Goal: Use online tool/utility: Utilize a website feature to perform a specific function

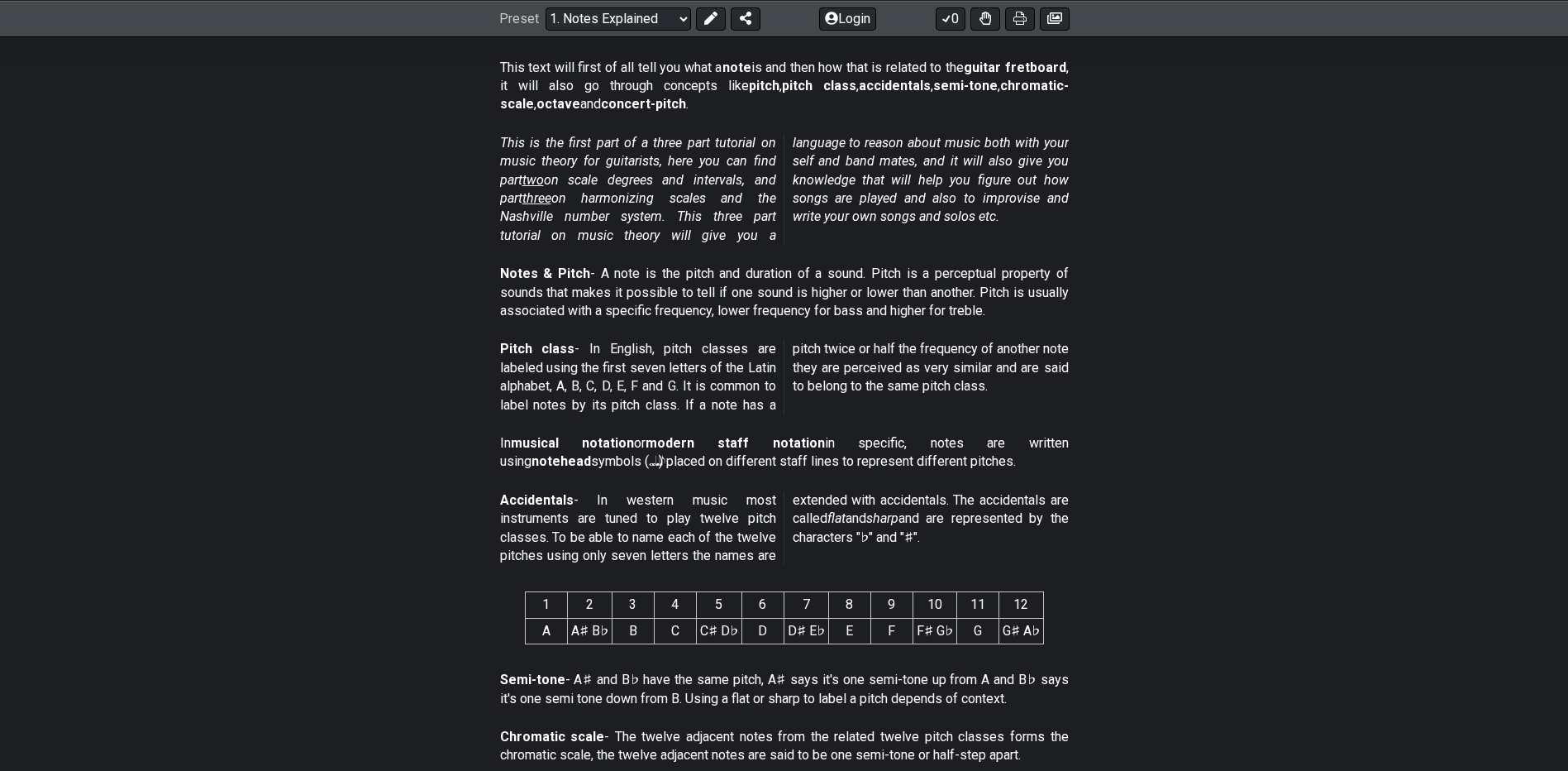
scroll to position [208, 0]
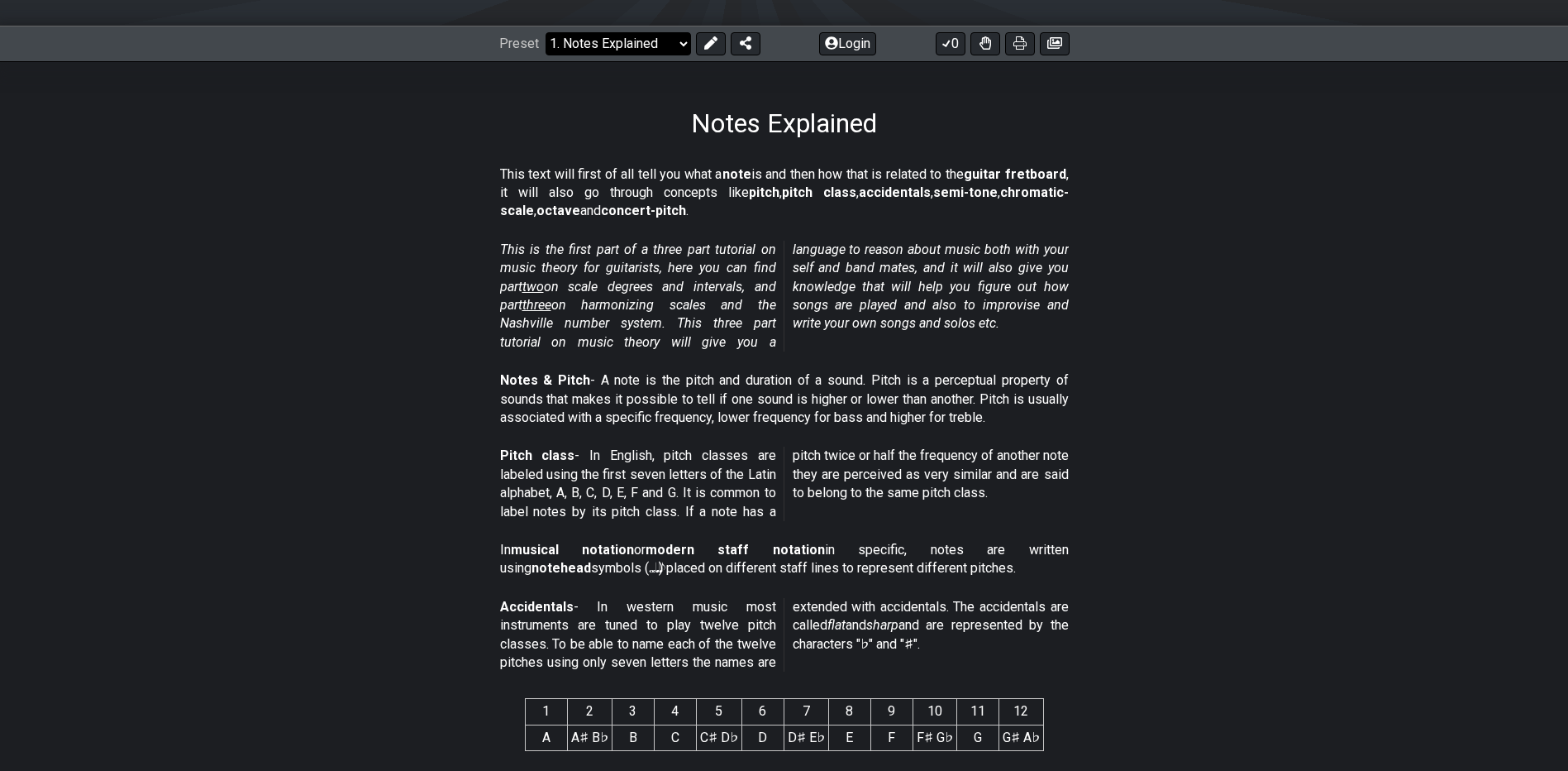
click at [646, 47] on select "Welcome to #fretflip! Initial Preset Custom Preset Minor Pentatonic Major Penta…" at bounding box center [618, 44] width 146 height 23
click at [546, 32] on select "Welcome to #fretflip! Initial Preset Custom Preset Minor Pentatonic Major Penta…" at bounding box center [618, 44] width 146 height 23
click at [648, 54] on div "Preset Welcome to #fretflip! Initial Preset Custom Preset Minor Pentatonic Majo…" at bounding box center [784, 44] width 1568 height 37
click at [646, 50] on select "Welcome to #fretflip! Initial Preset Custom Preset Minor Pentatonic Major Penta…" at bounding box center [618, 44] width 146 height 23
click at [546, 32] on select "Welcome to #fretflip! Initial Preset Custom Preset Minor Pentatonic Major Penta…" at bounding box center [618, 44] width 146 height 23
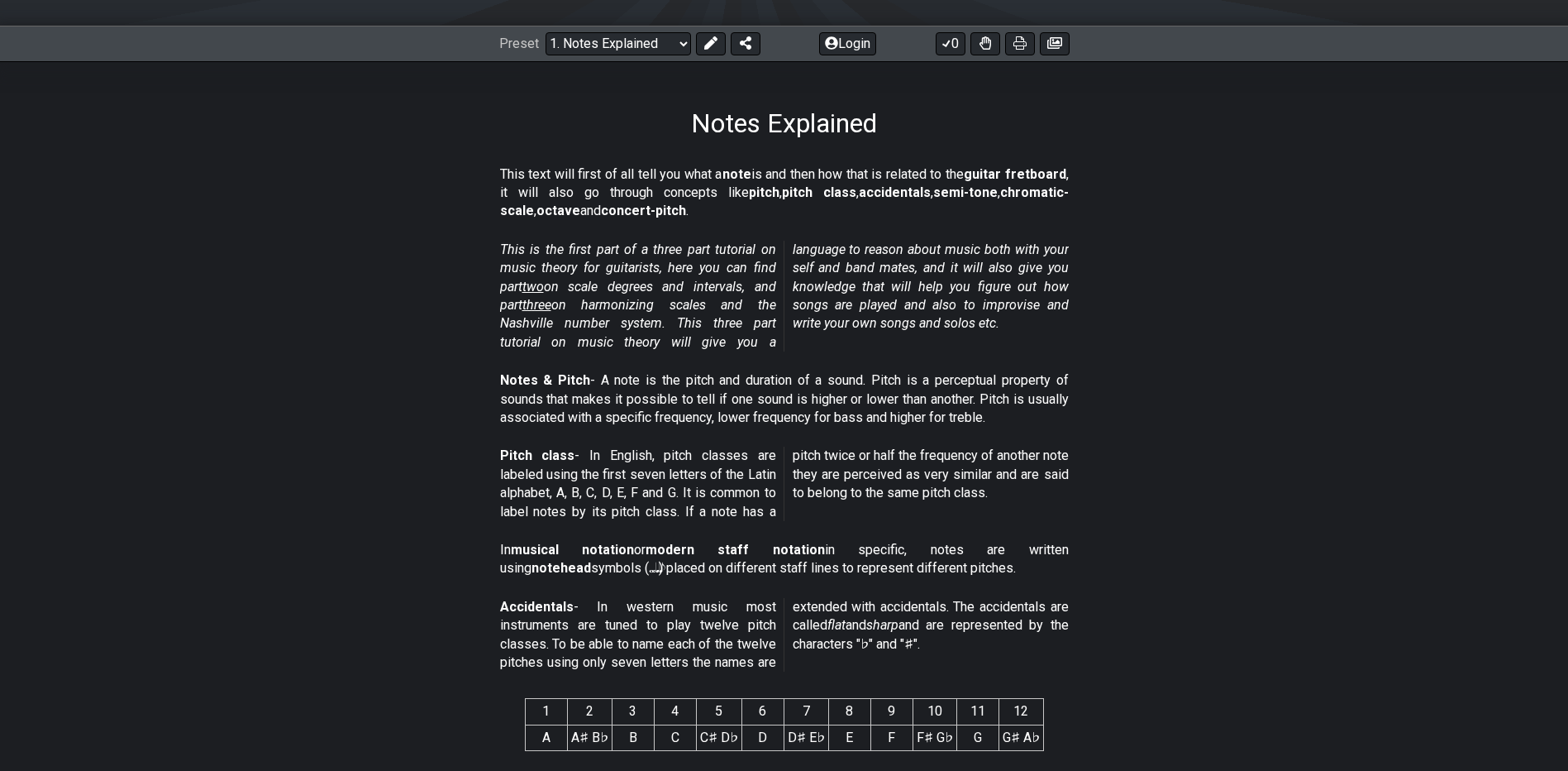
select select "/welcome"
select select "C"
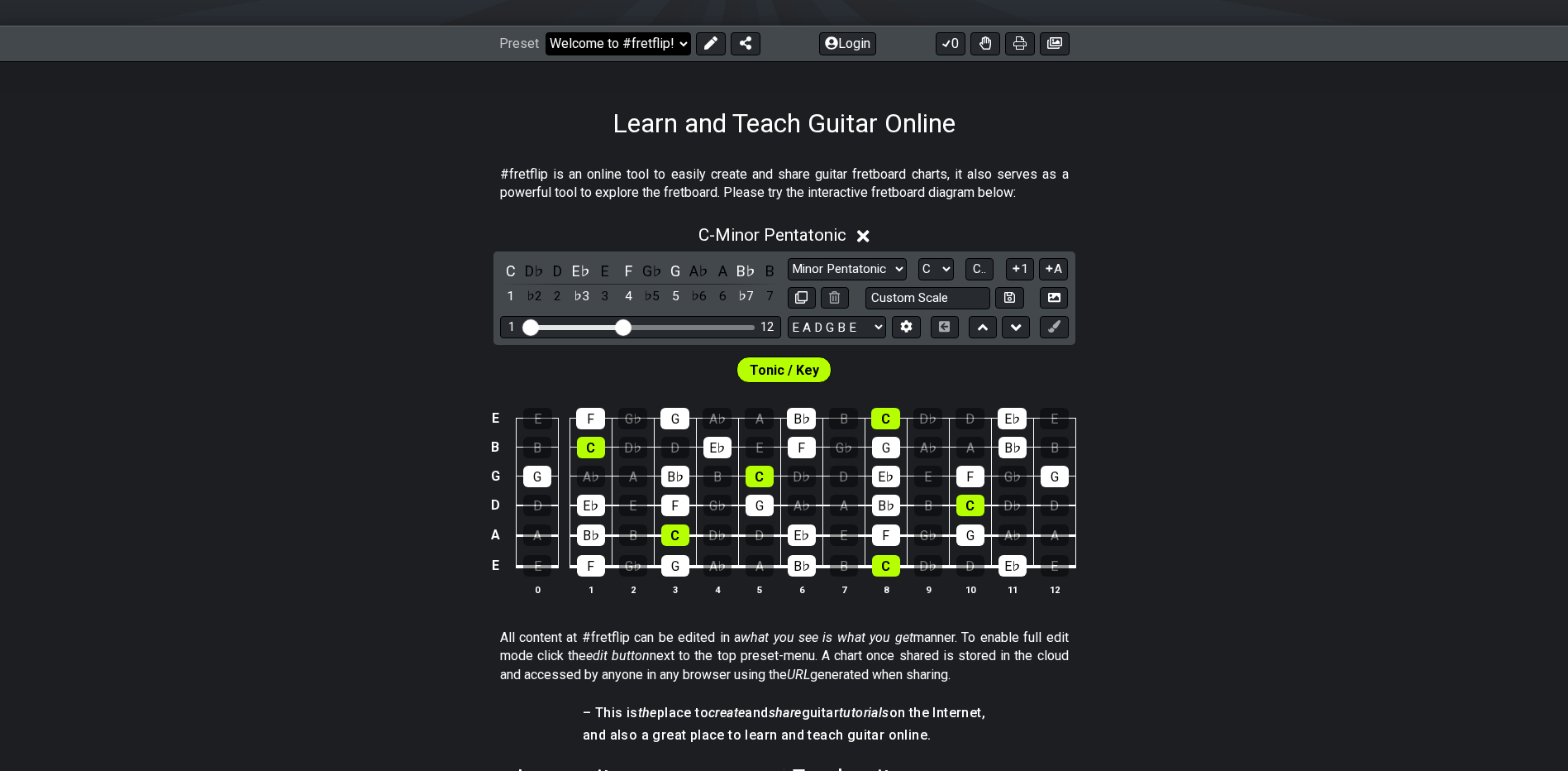
click at [635, 54] on select "Welcome to #fretflip! Initial Preset Custom Preset Minor Pentatonic Major Penta…" at bounding box center [618, 44] width 146 height 23
click at [546, 32] on select "Welcome to #fretflip! Initial Preset Custom Preset Minor Pentatonic Major Penta…" at bounding box center [618, 44] width 146 height 23
select select "/user-defined"
select select "A"
select select "Testing 1, 3 and 4"
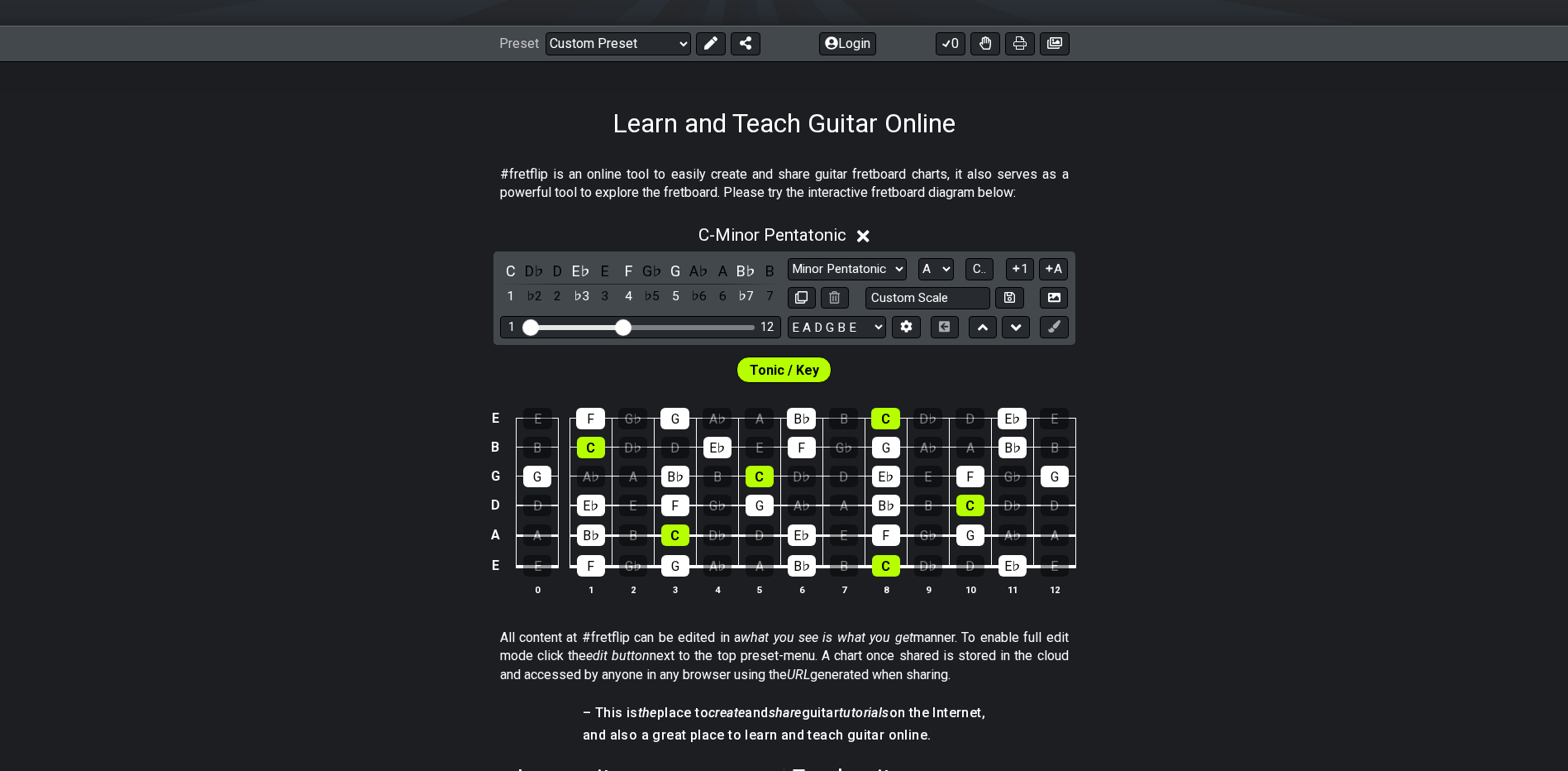
select select "C"
select select "A"
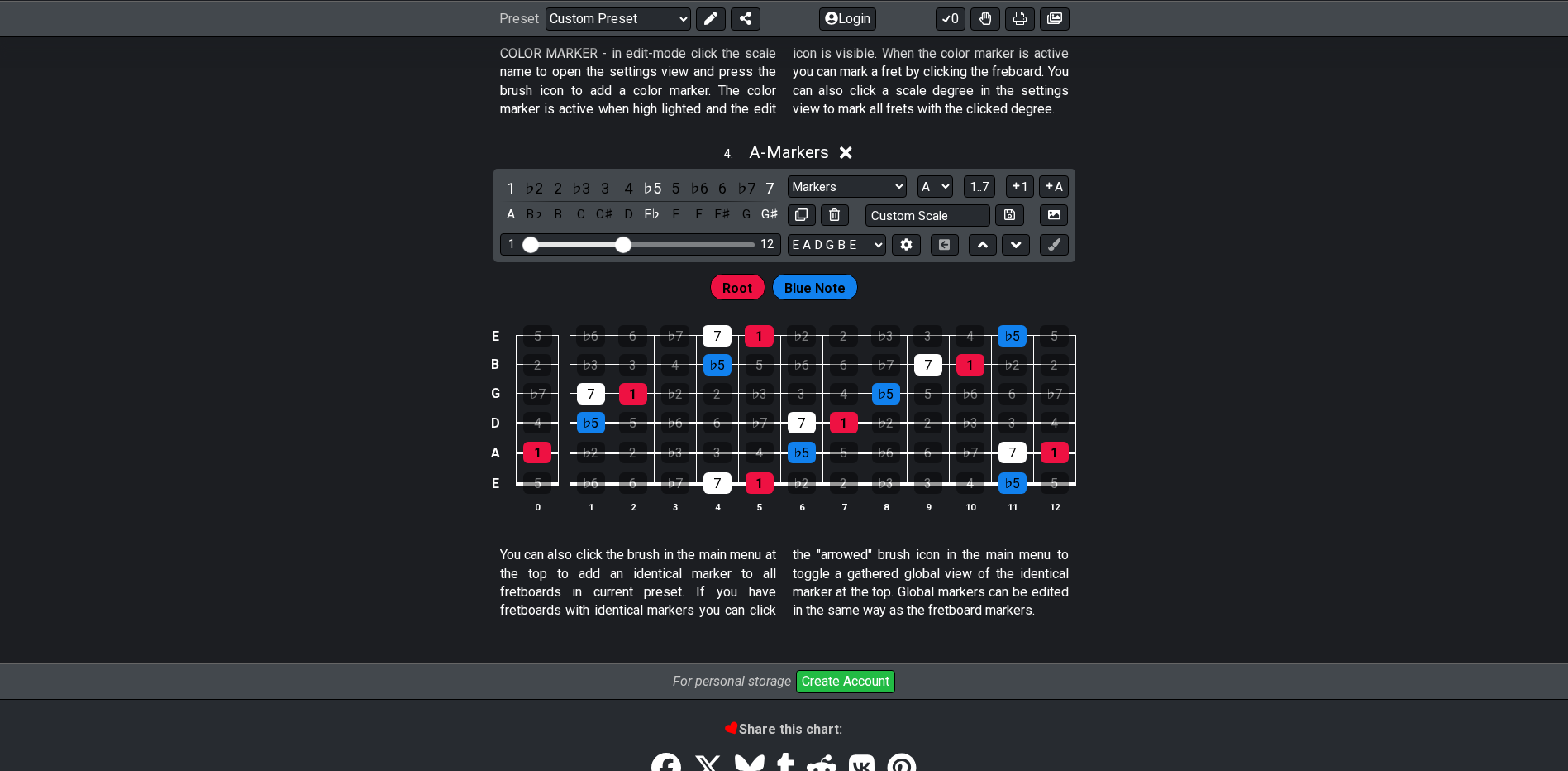
scroll to position [1449, 0]
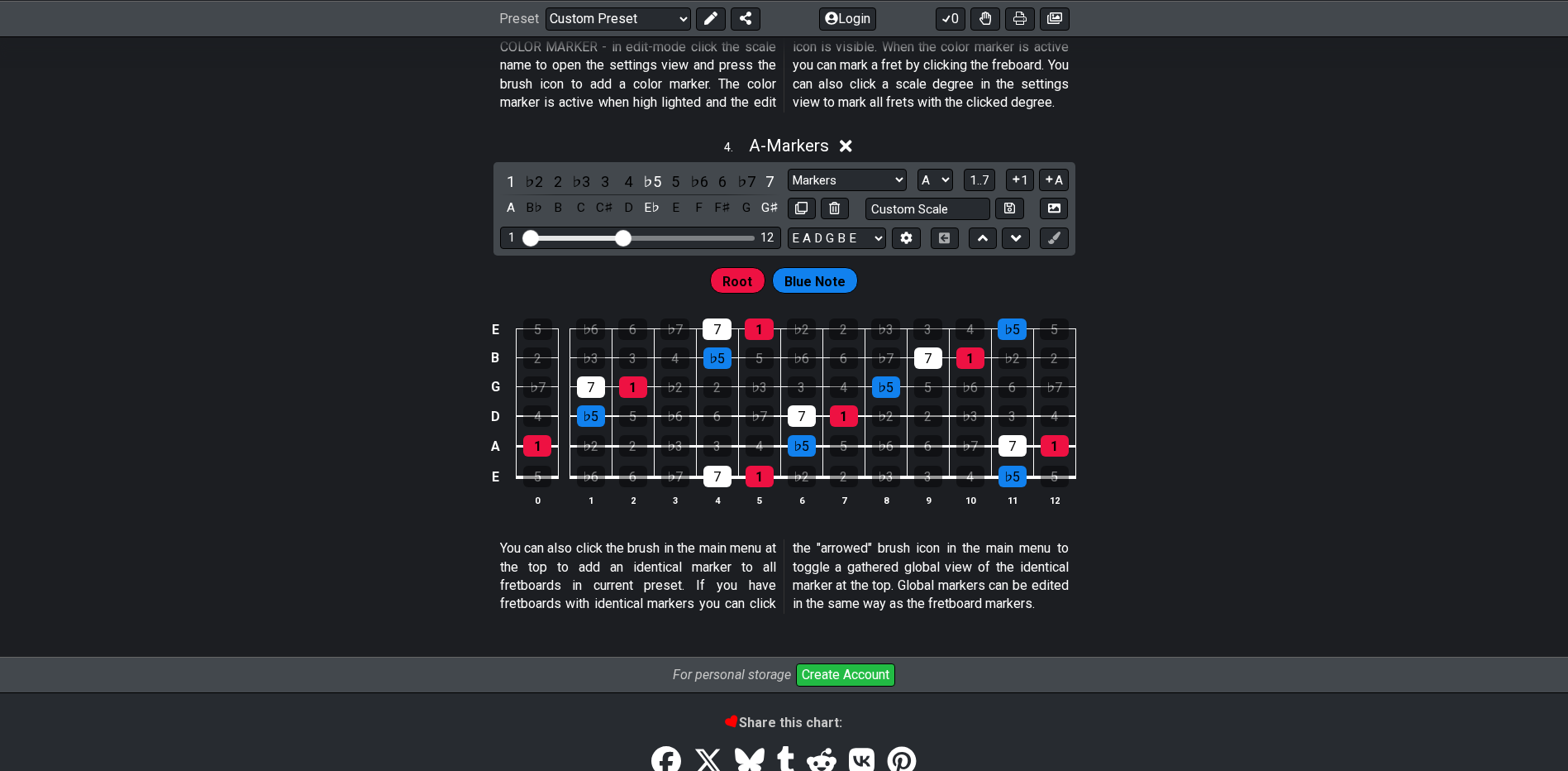
click at [1255, 157] on div "4 . A - Markers" at bounding box center [784, 141] width 1568 height 31
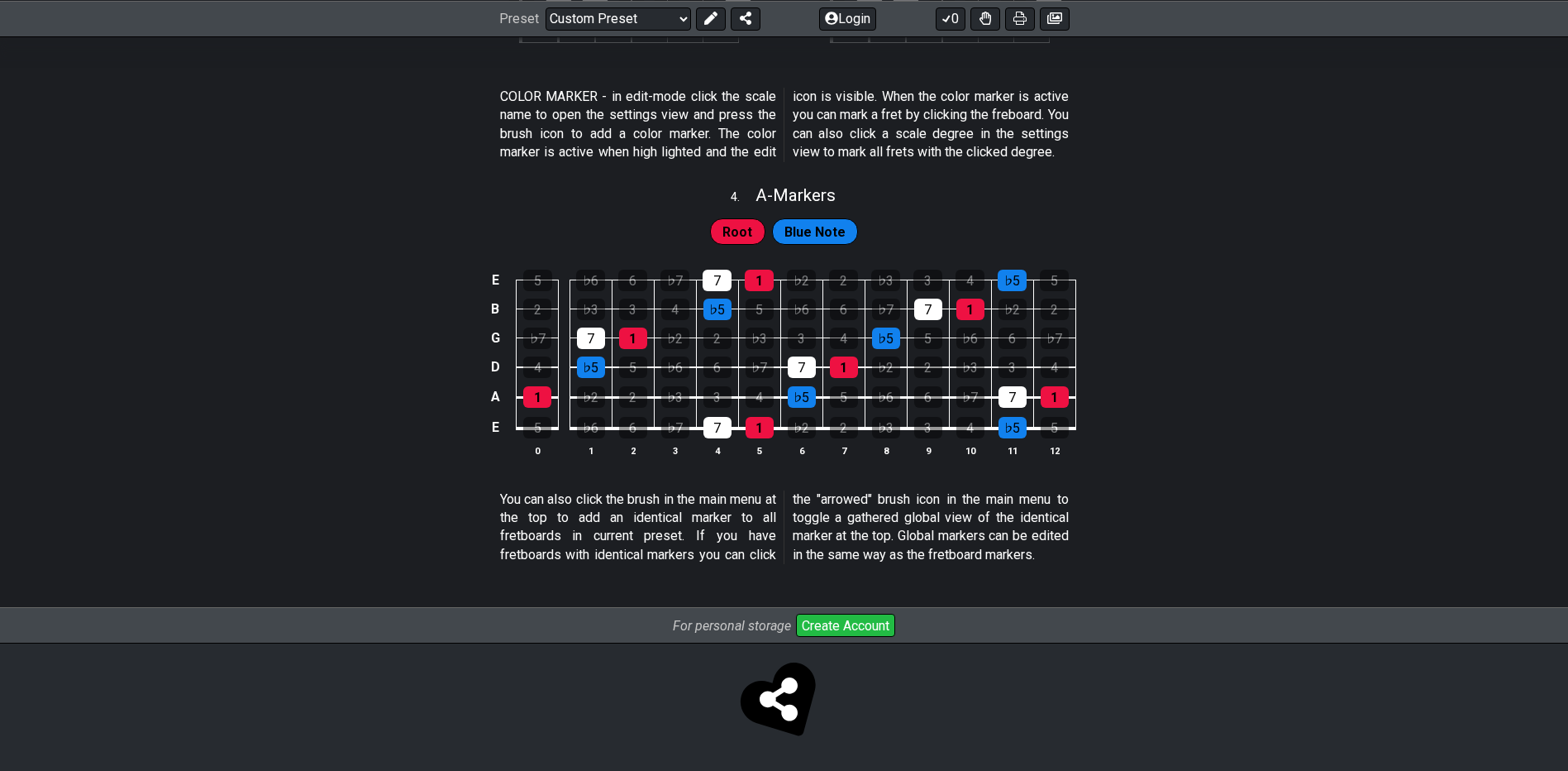
click at [724, 543] on p "You can also click the brush in the main menu at the top to add an identical ma…" at bounding box center [784, 527] width 569 height 74
drag, startPoint x: 677, startPoint y: 107, endPoint x: 513, endPoint y: 66, distance: 169.0
click at [522, 88] on span "COLOR MARKER - in edit-mode click the scale name to open the settings view and …" at bounding box center [784, 124] width 569 height 74
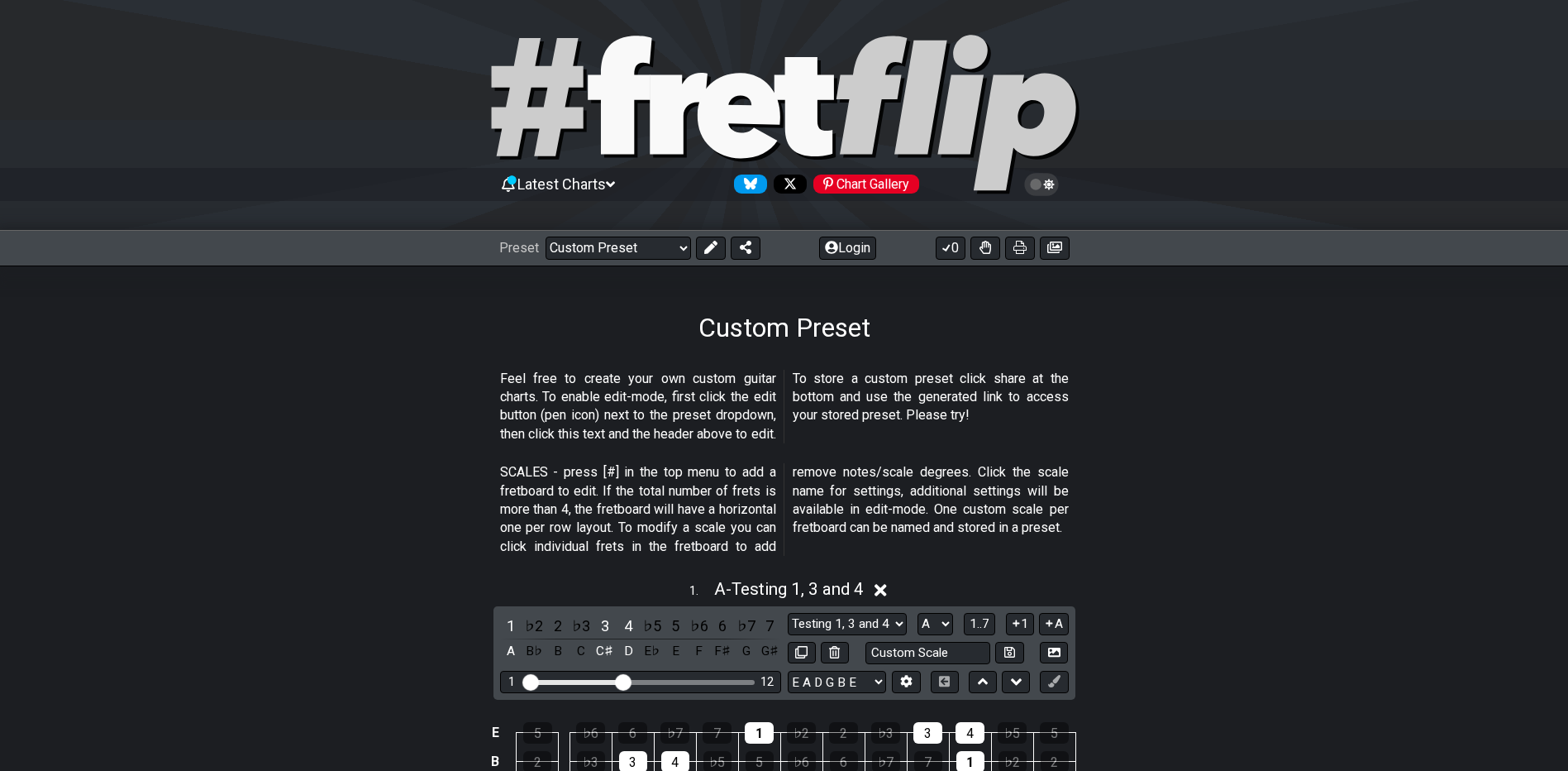
scroll to position [0, 0]
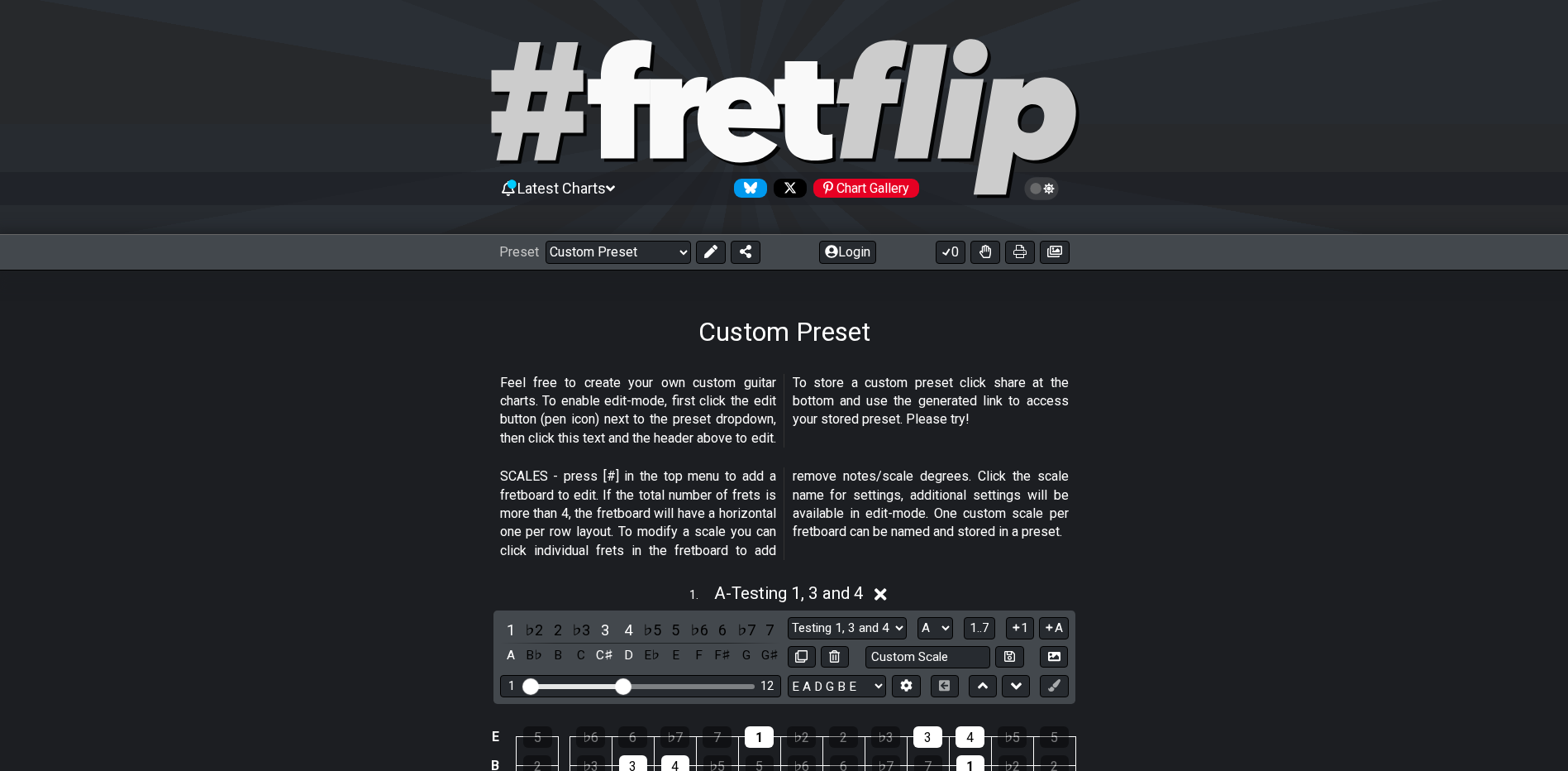
click at [615, 189] on icon at bounding box center [611, 189] width 9 height 15
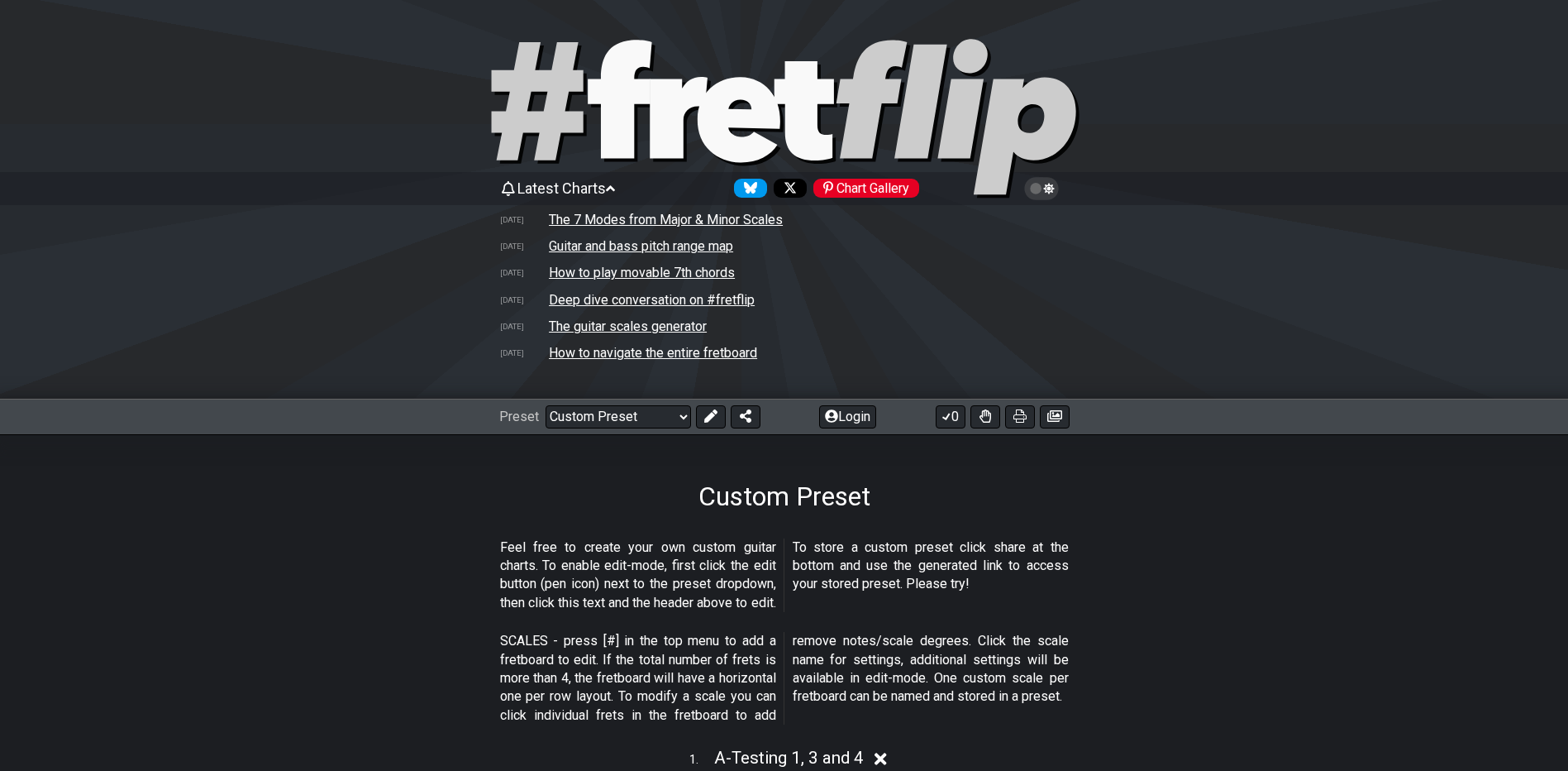
click at [615, 189] on icon at bounding box center [611, 188] width 9 height 5
